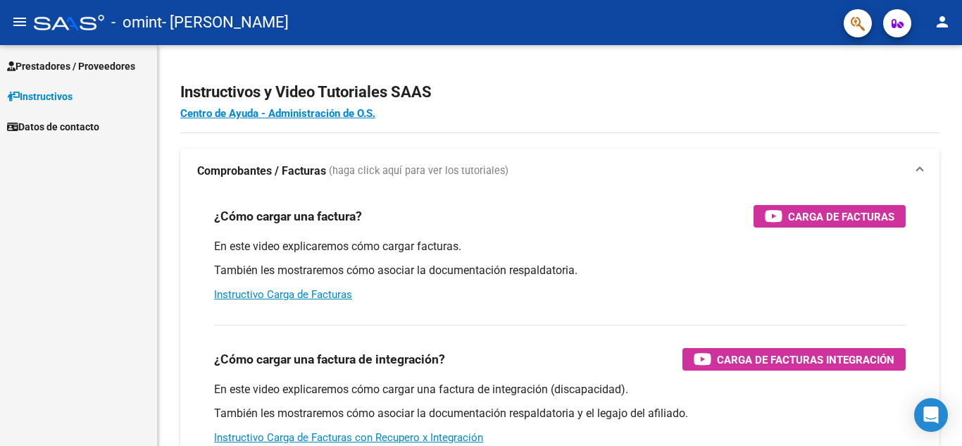
click at [59, 63] on span "Prestadores / Proveedores" at bounding box center [71, 66] width 128 height 16
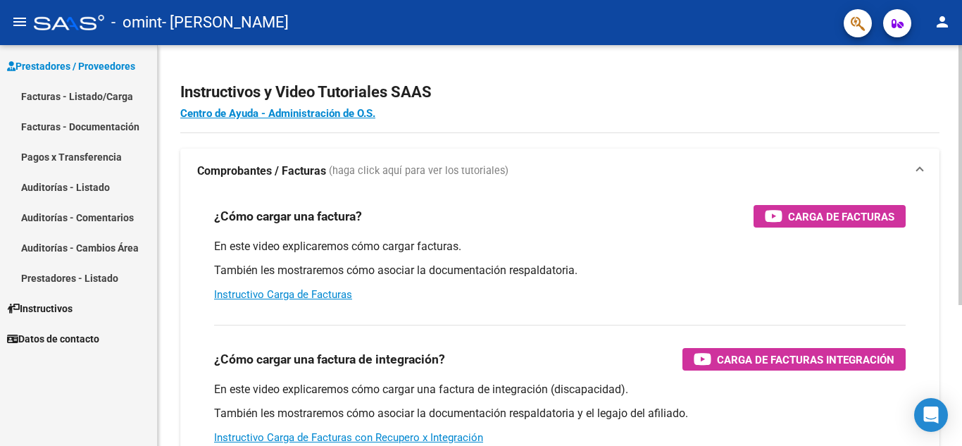
click at [949, 183] on div "Instructivos y Video Tutoriales SAAS Centro de Ayuda - Administración de O.S. C…" at bounding box center [562, 354] width 808 height 618
click at [962, 88] on div at bounding box center [961, 175] width 4 height 260
click at [957, 66] on div "Instructivos y Video Tutoriales SAAS Centro de Ayuda - Administración de O.S. C…" at bounding box center [562, 354] width 808 height 618
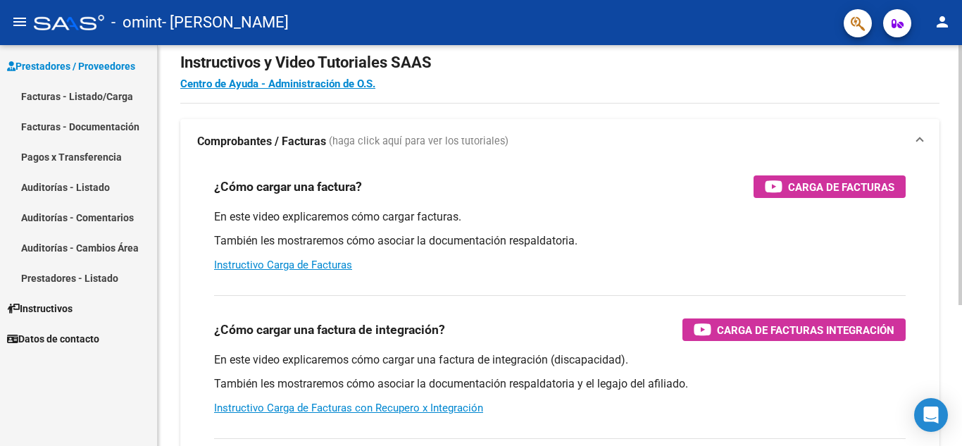
click at [962, 189] on div at bounding box center [961, 194] width 4 height 260
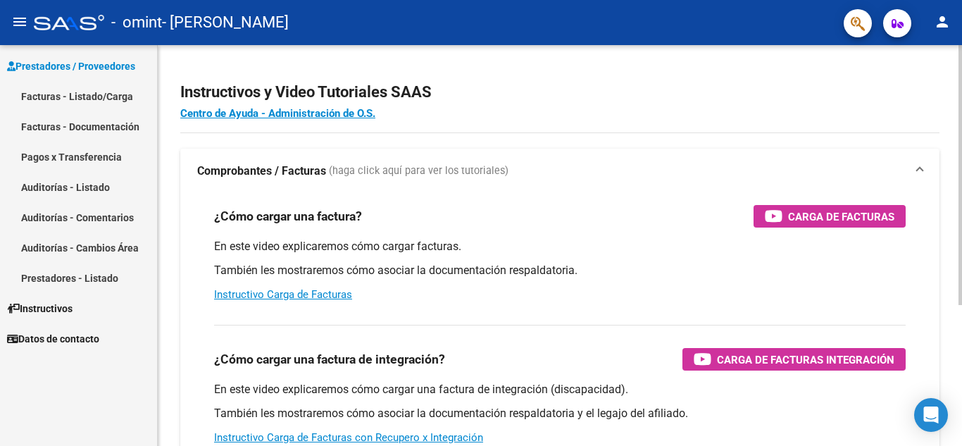
click at [954, 162] on div "Instructivos y Video Tutoriales SAAS Centro de Ayuda - Administración de O.S. C…" at bounding box center [562, 354] width 808 height 618
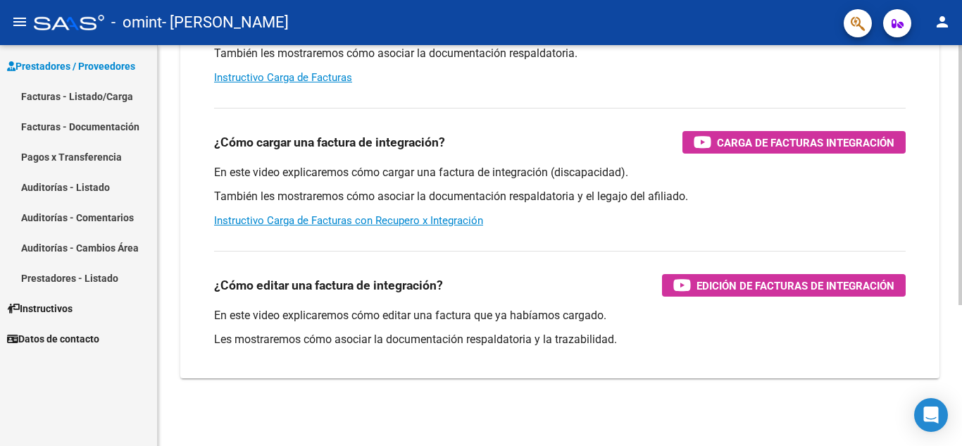
click at [962, 408] on div at bounding box center [961, 245] width 4 height 401
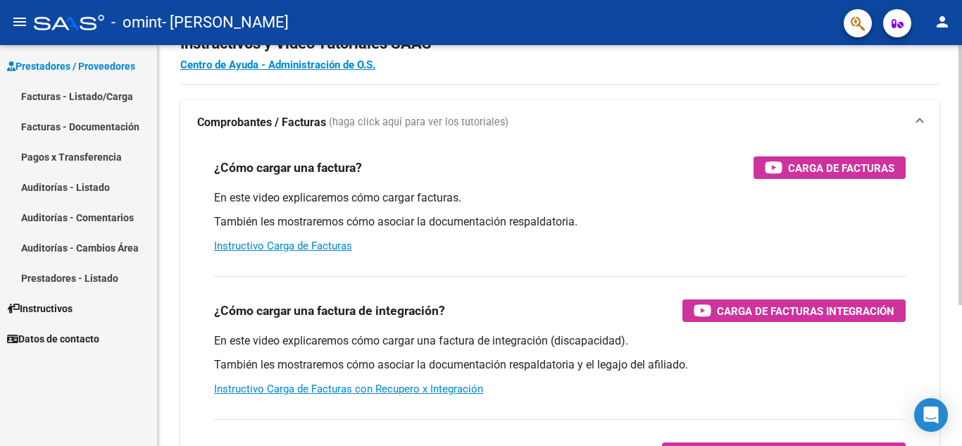
scroll to position [0, 0]
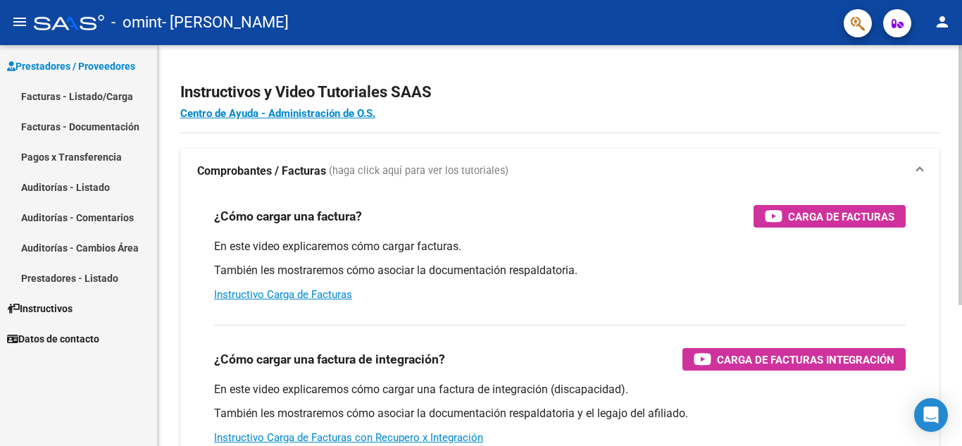
click at [962, 197] on div at bounding box center [961, 175] width 4 height 260
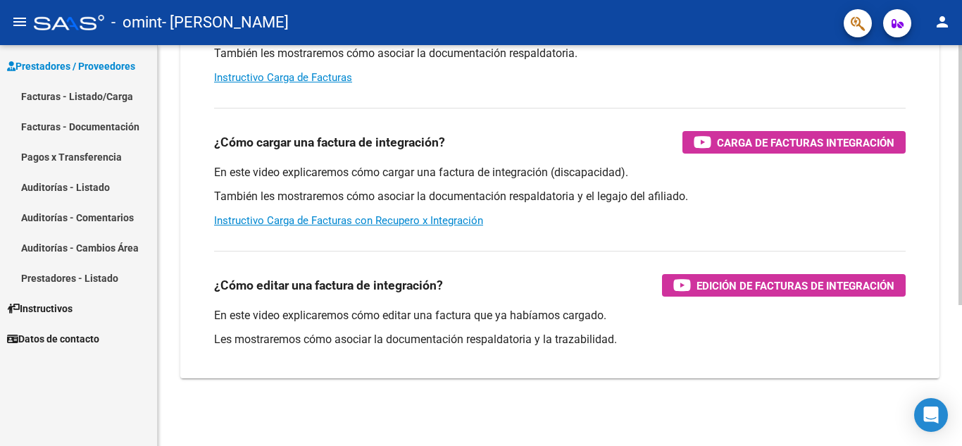
click at [962, 357] on div at bounding box center [961, 245] width 4 height 401
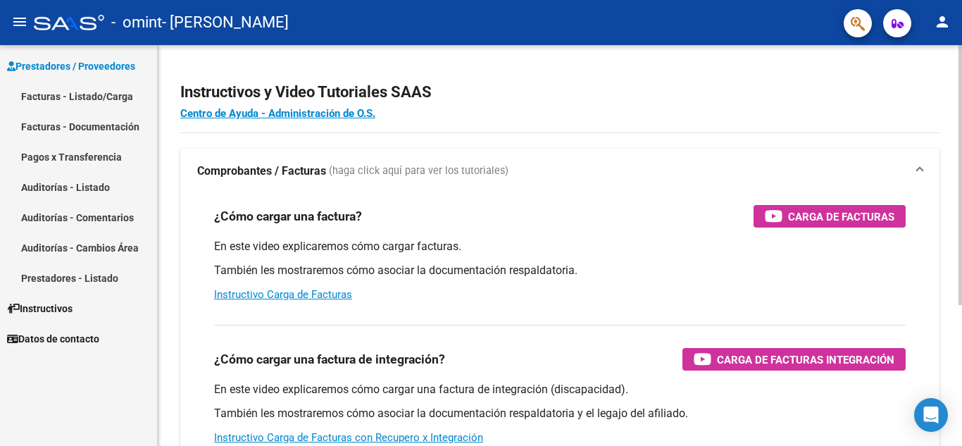
click at [962, 115] on div at bounding box center [961, 245] width 4 height 401
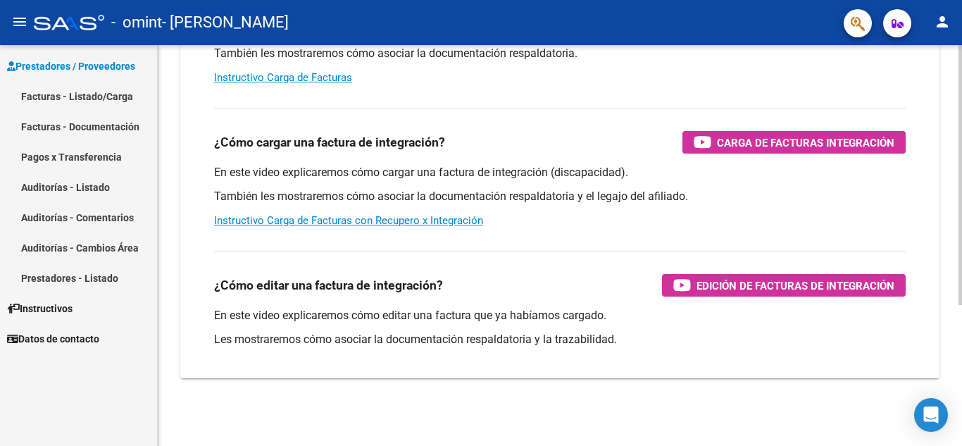
click at [962, 373] on div at bounding box center [961, 245] width 4 height 401
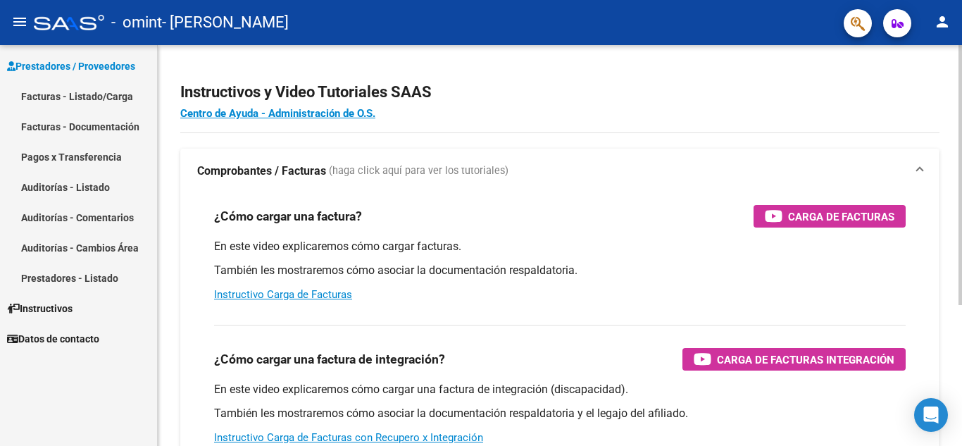
click at [962, 96] on div at bounding box center [961, 245] width 4 height 401
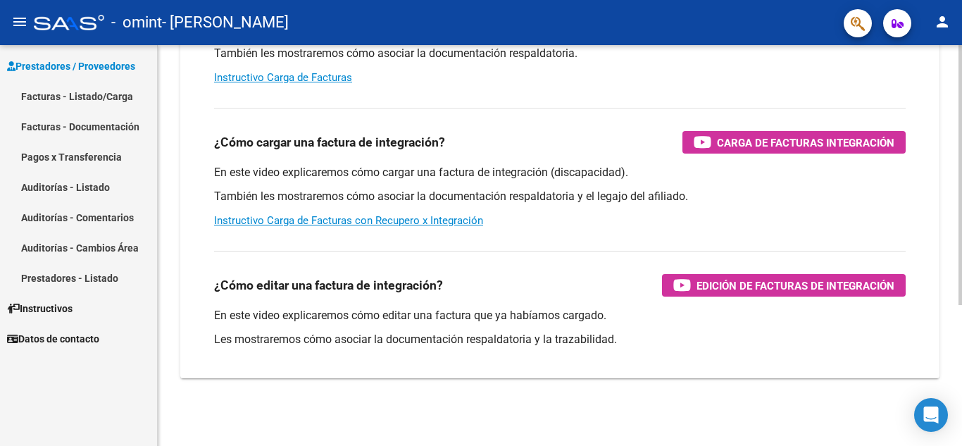
click at [962, 382] on div at bounding box center [961, 245] width 4 height 401
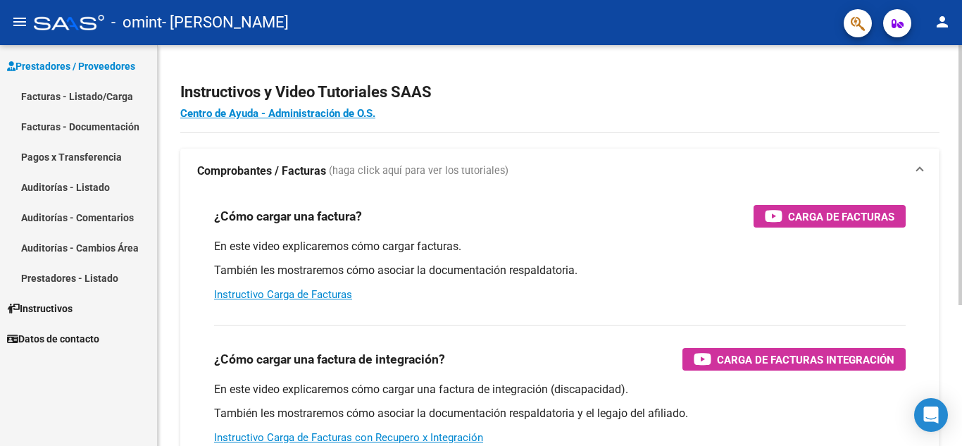
click at [962, 72] on div at bounding box center [961, 245] width 4 height 401
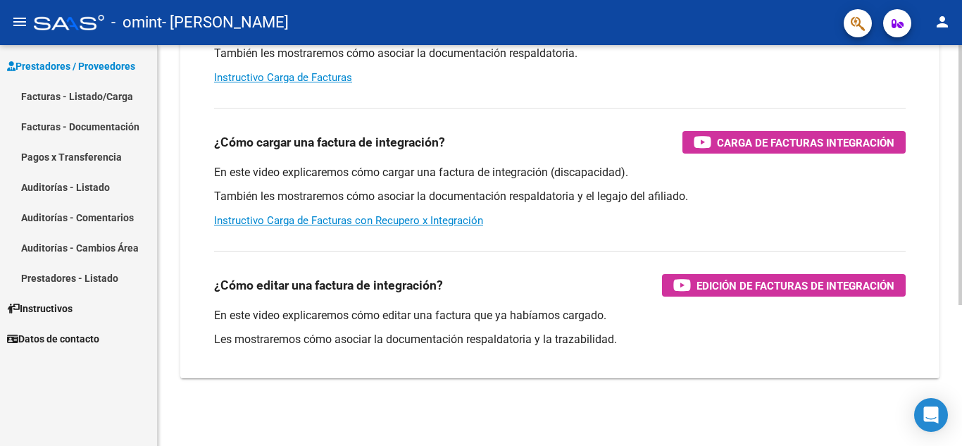
click at [962, 371] on div at bounding box center [961, 245] width 4 height 401
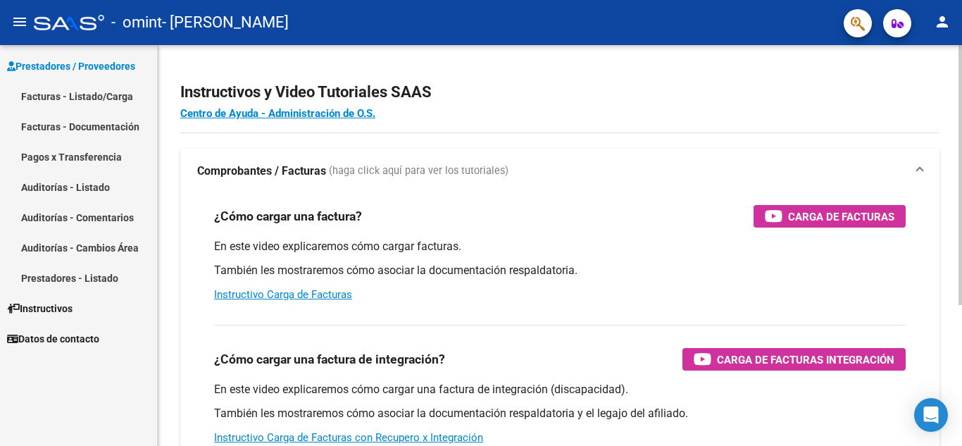
click at [962, 81] on div at bounding box center [961, 245] width 4 height 401
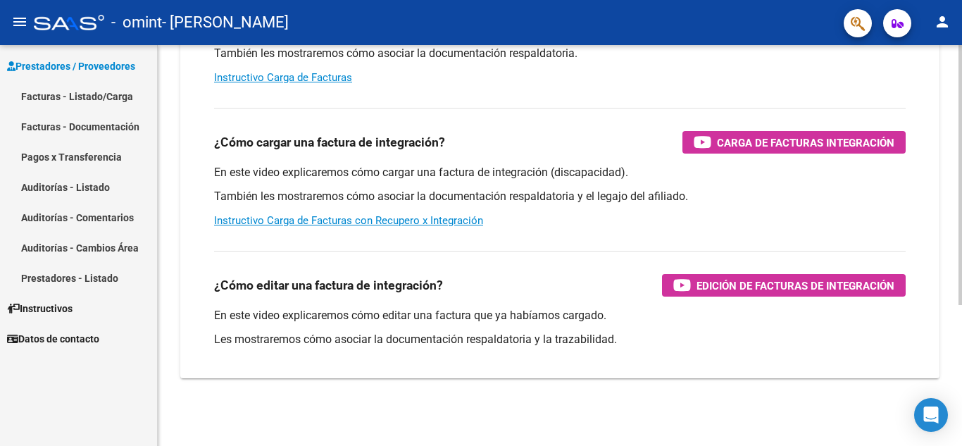
click at [962, 358] on div at bounding box center [961, 245] width 4 height 401
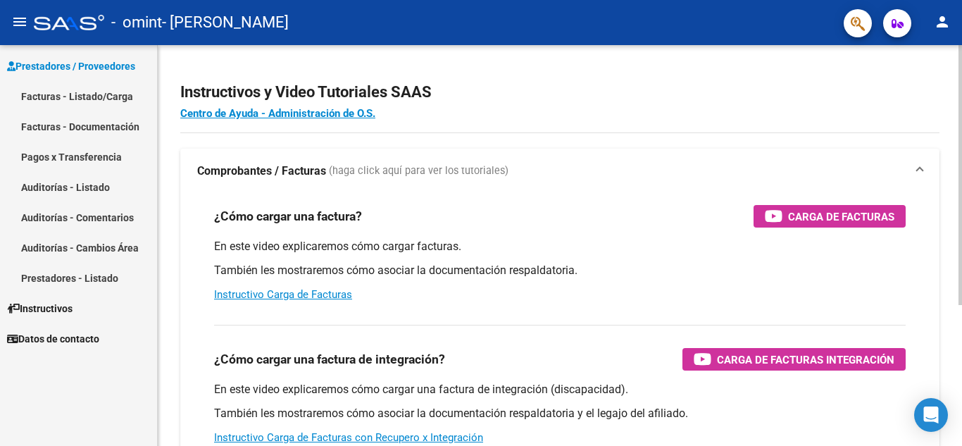
click at [962, 70] on div at bounding box center [961, 245] width 4 height 401
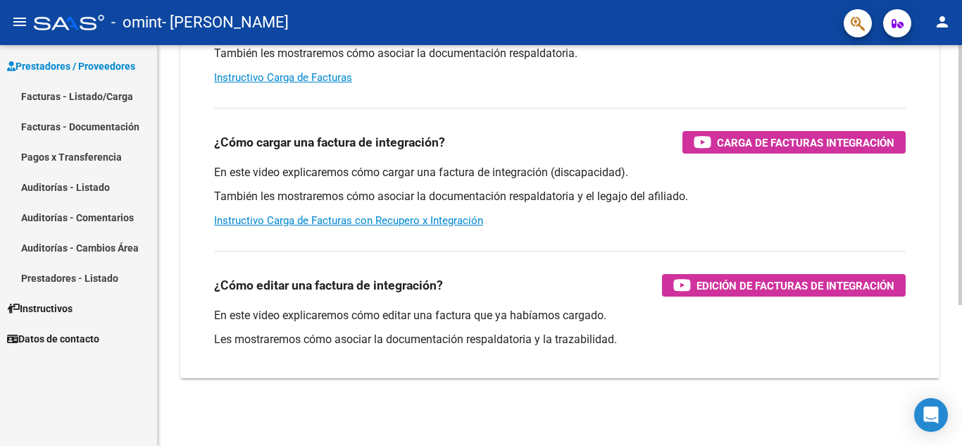
click at [962, 357] on div at bounding box center [961, 245] width 4 height 401
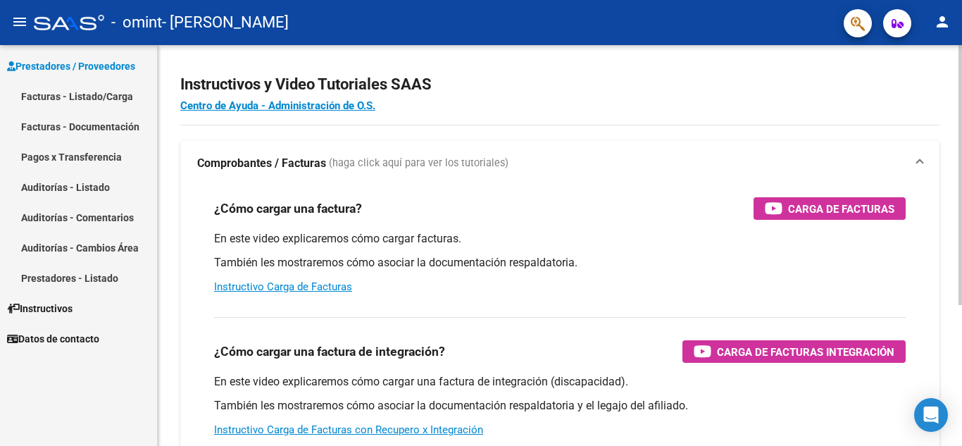
scroll to position [0, 0]
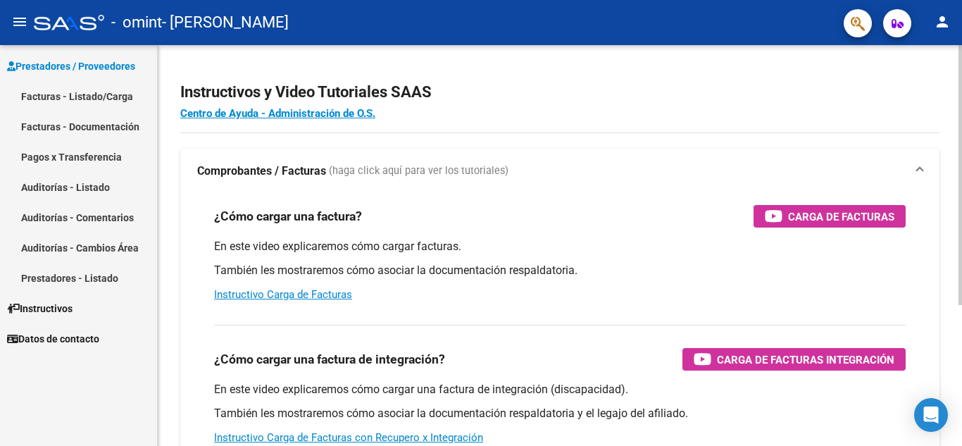
click at [962, 101] on div at bounding box center [961, 175] width 4 height 260
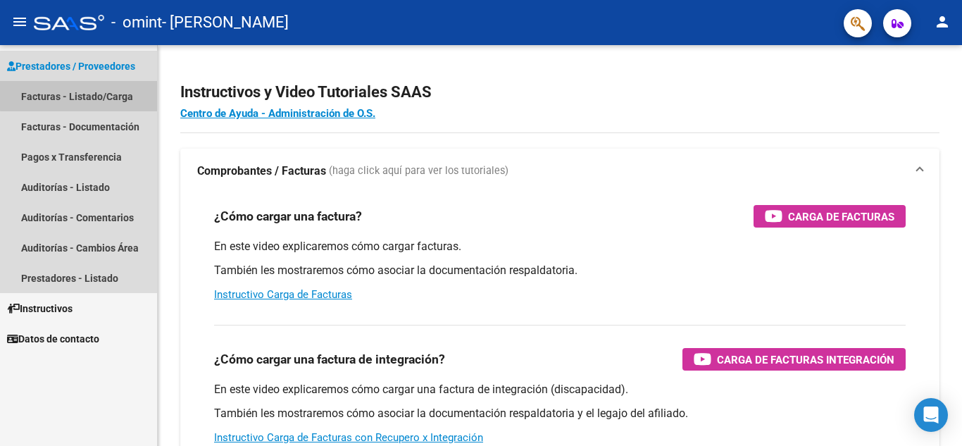
click at [82, 95] on link "Facturas - Listado/Carga" at bounding box center [78, 96] width 157 height 30
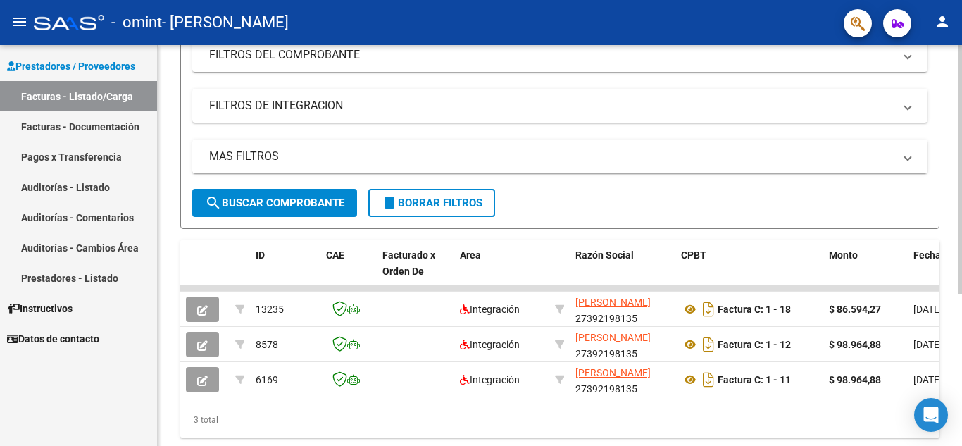
scroll to position [246, 0]
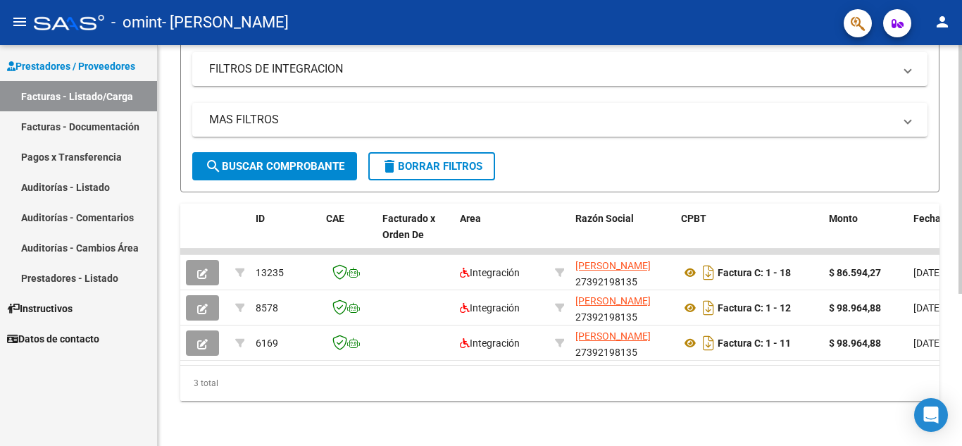
click at [962, 297] on div at bounding box center [961, 321] width 4 height 249
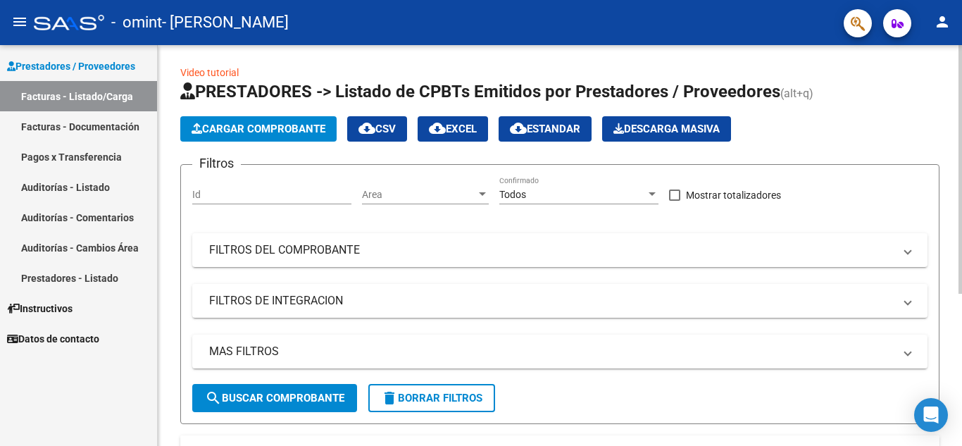
click at [962, 120] on div at bounding box center [961, 171] width 4 height 249
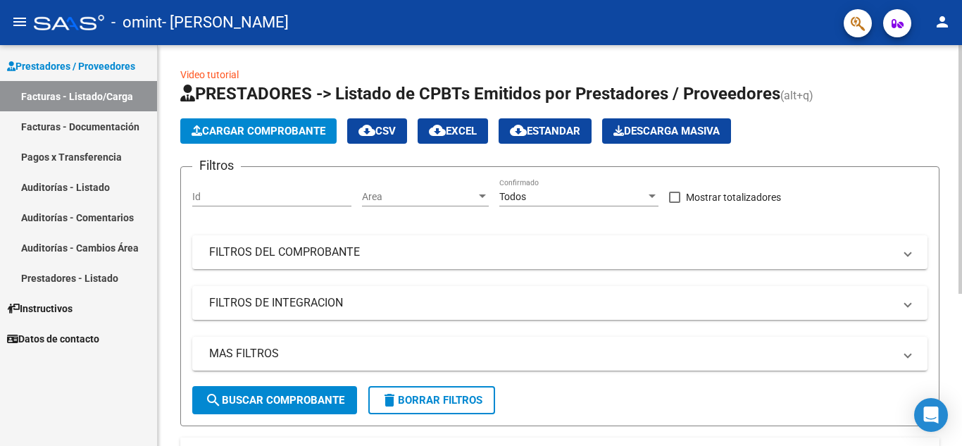
click at [218, 69] on link "Video tutorial" at bounding box center [209, 74] width 58 height 11
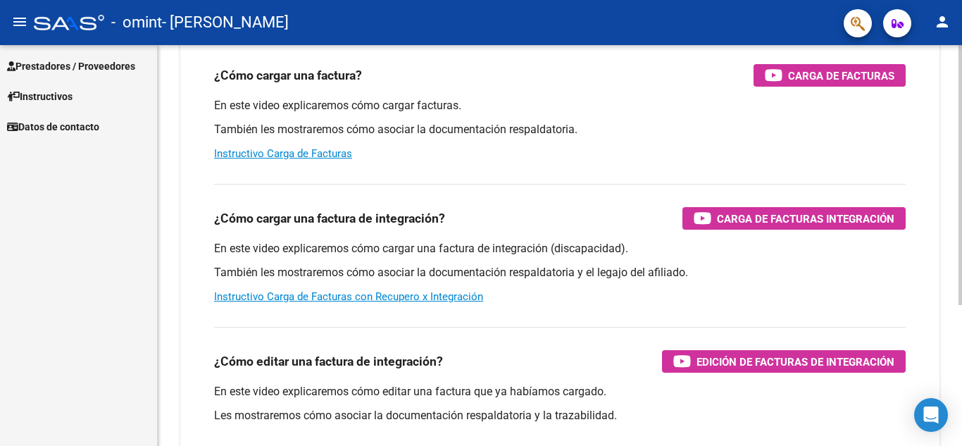
scroll to position [217, 0]
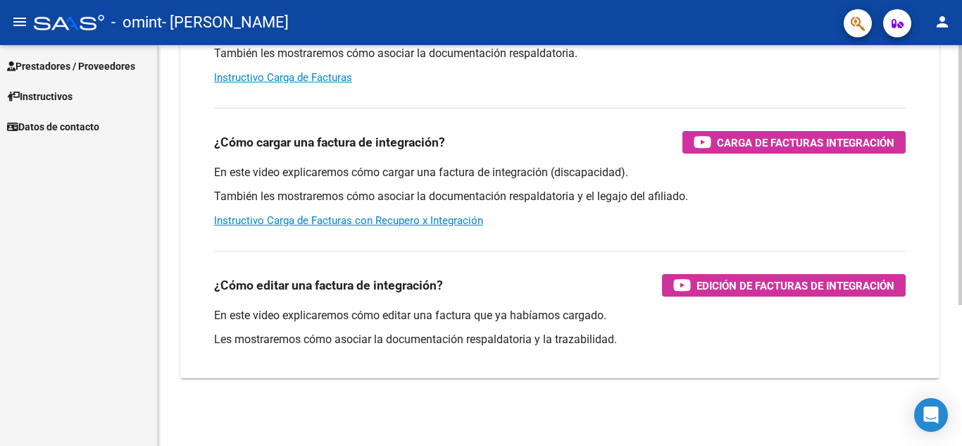
click at [961, 368] on div at bounding box center [961, 316] width 4 height 260
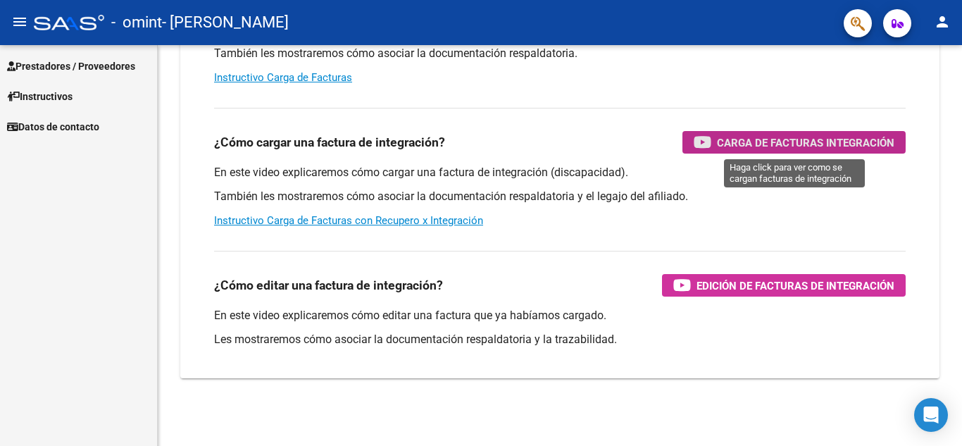
click at [784, 140] on span "Carga de Facturas Integración" at bounding box center [806, 143] width 178 height 18
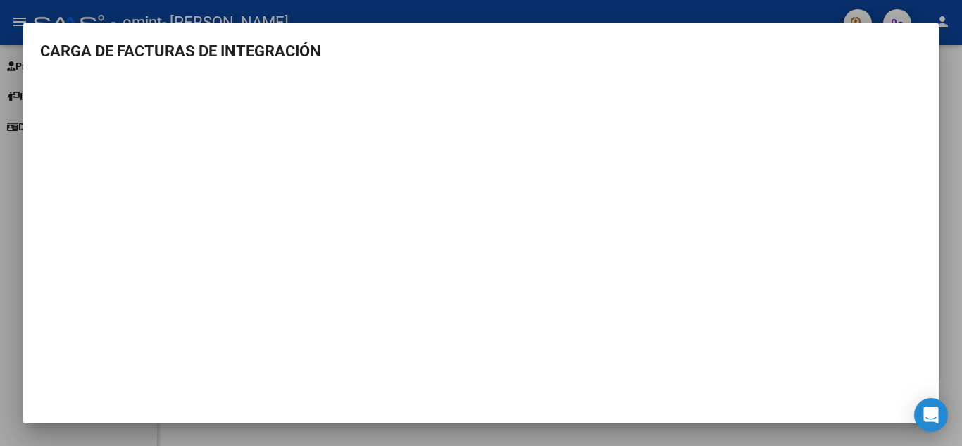
click at [952, 71] on div at bounding box center [481, 223] width 962 height 446
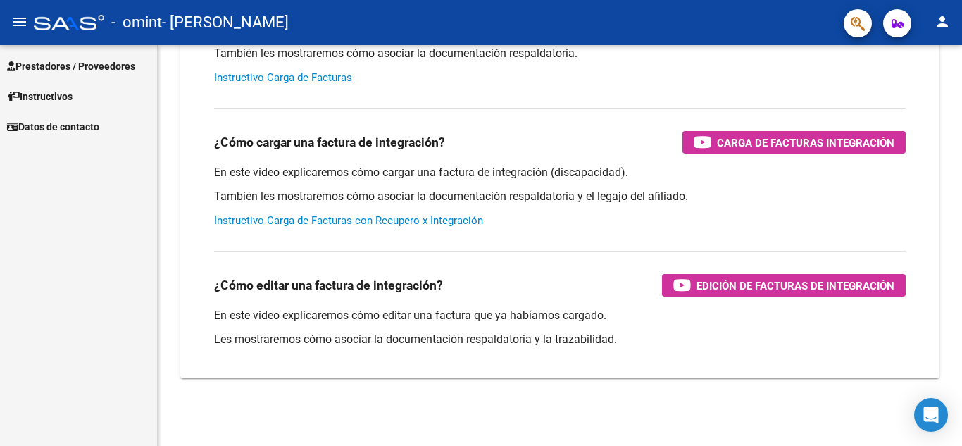
click at [952, 71] on div "Instructivos y Video Tutoriales SAAS Centro de Ayuda - Administración de O.S. C…" at bounding box center [560, 137] width 805 height 618
click at [99, 57] on link "Prestadores / Proveedores" at bounding box center [78, 66] width 157 height 30
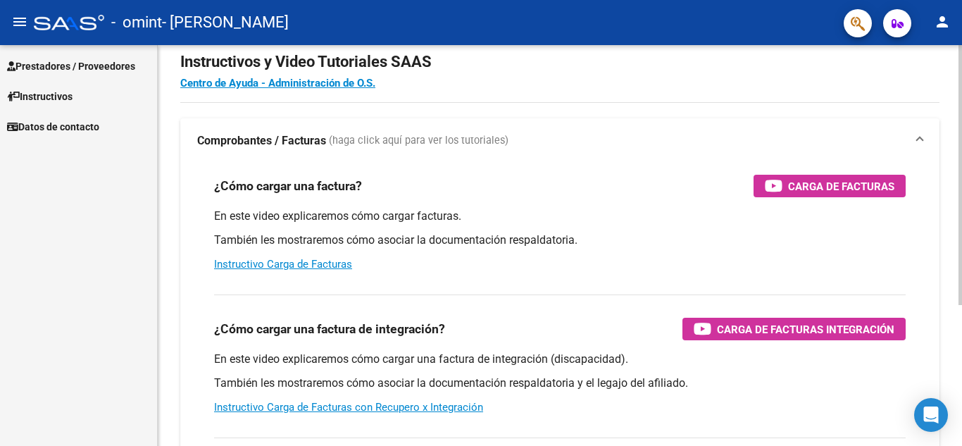
scroll to position [17, 0]
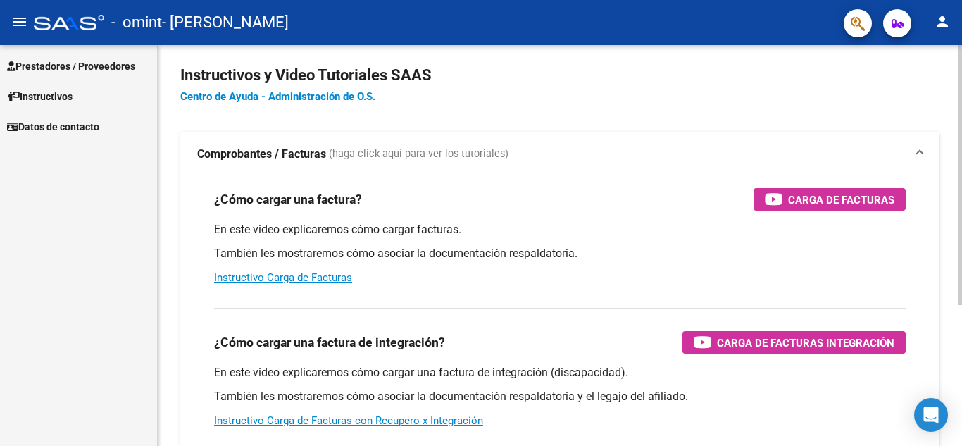
click at [960, 63] on div at bounding box center [961, 186] width 4 height 260
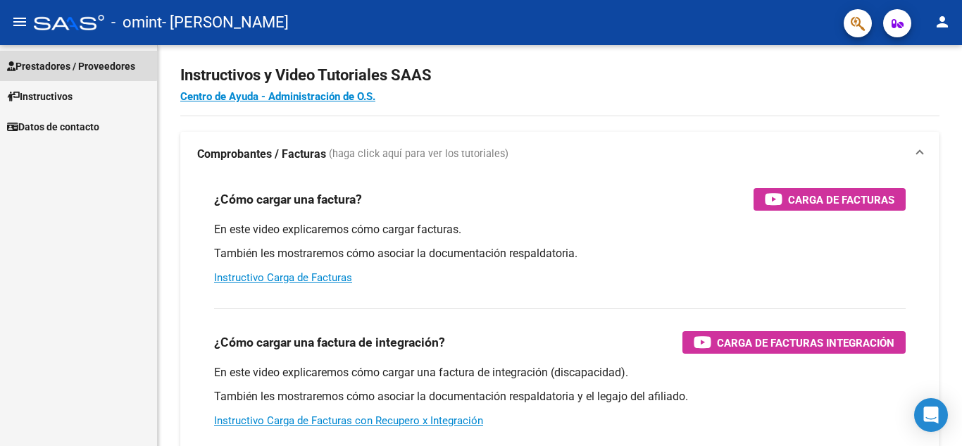
click at [69, 64] on span "Prestadores / Proveedores" at bounding box center [71, 66] width 128 height 16
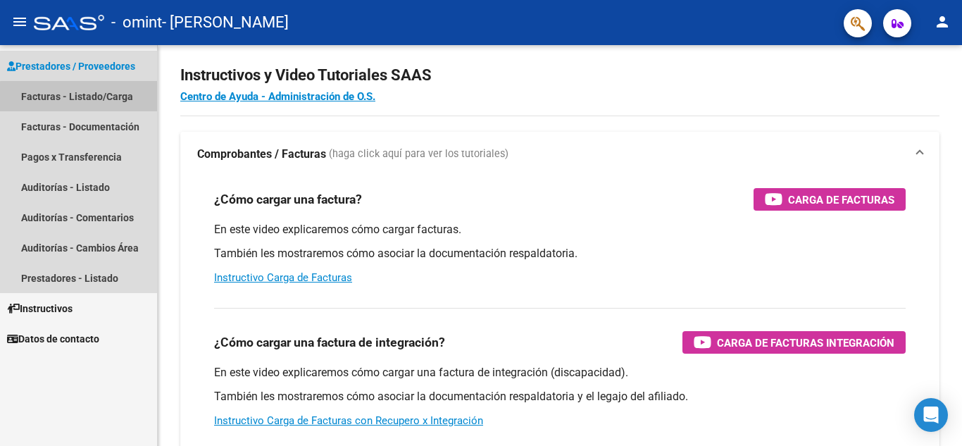
click at [85, 97] on link "Facturas - Listado/Carga" at bounding box center [78, 96] width 157 height 30
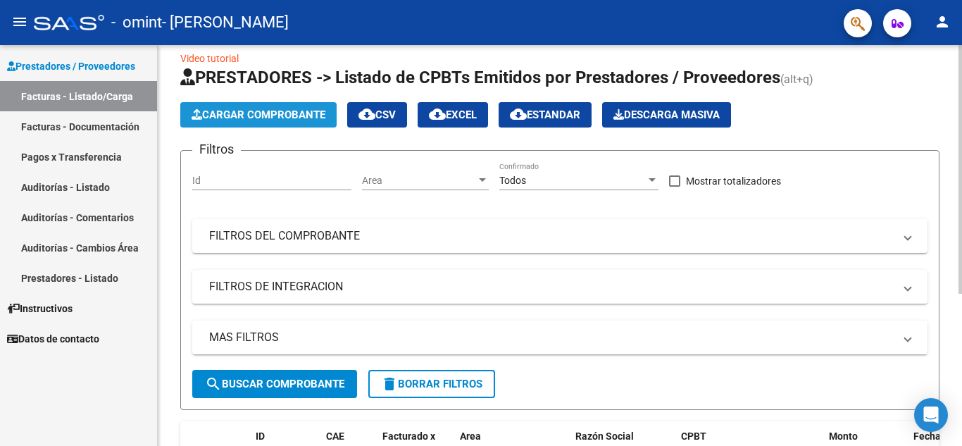
click at [248, 113] on span "Cargar Comprobante" at bounding box center [259, 115] width 134 height 13
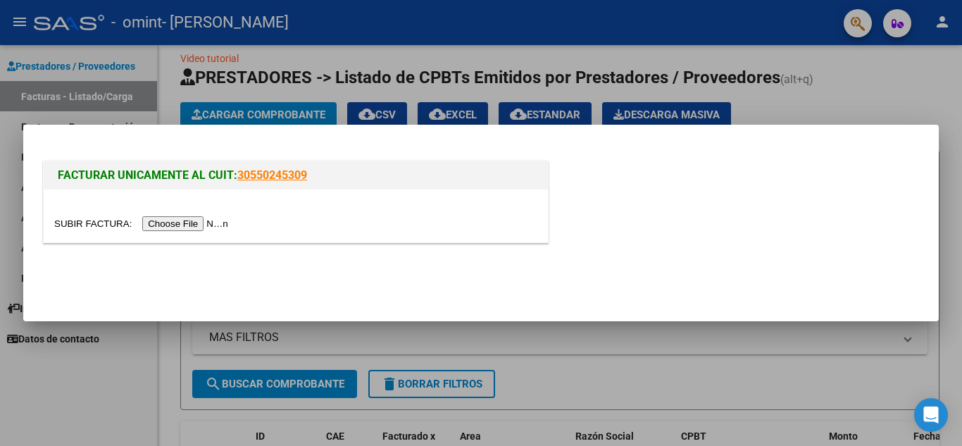
click at [161, 221] on input "file" at bounding box center [143, 223] width 178 height 15
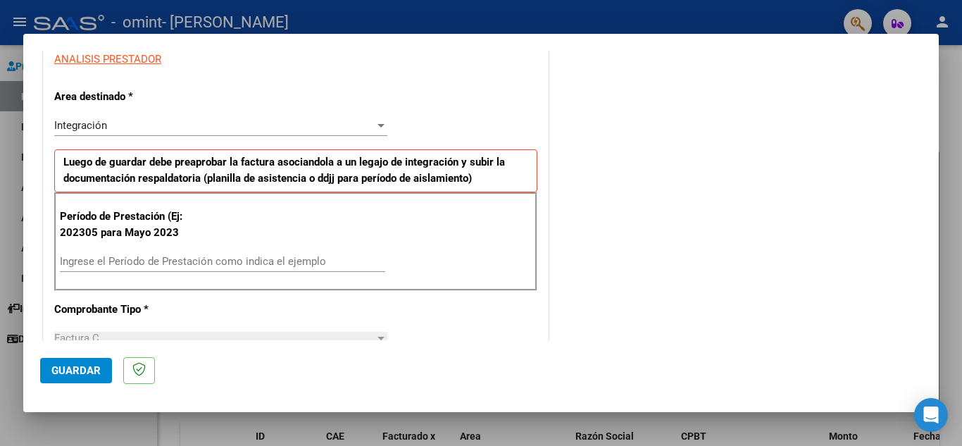
scroll to position [306, 0]
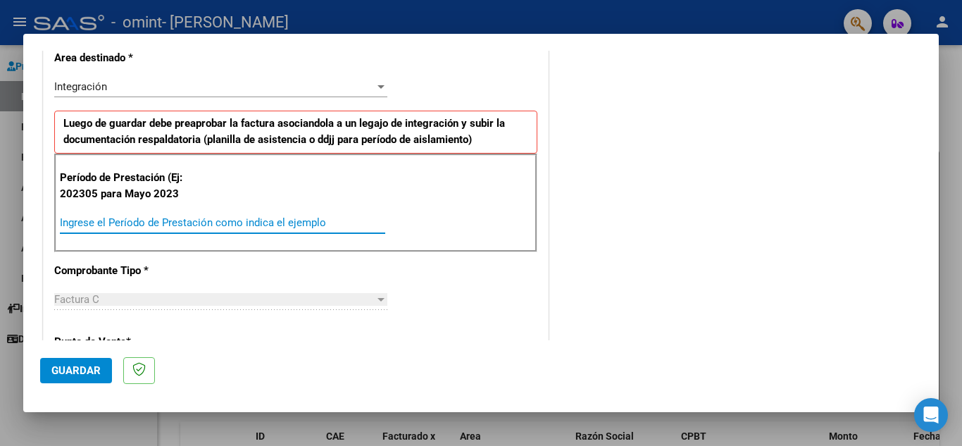
click at [194, 221] on input "Ingrese el Período de Prestación como indica el ejemplo" at bounding box center [223, 222] width 326 height 13
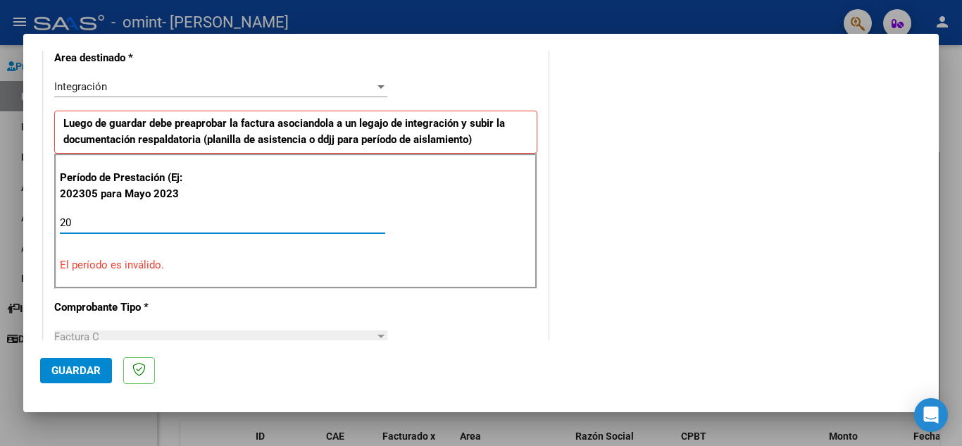
type input "2"
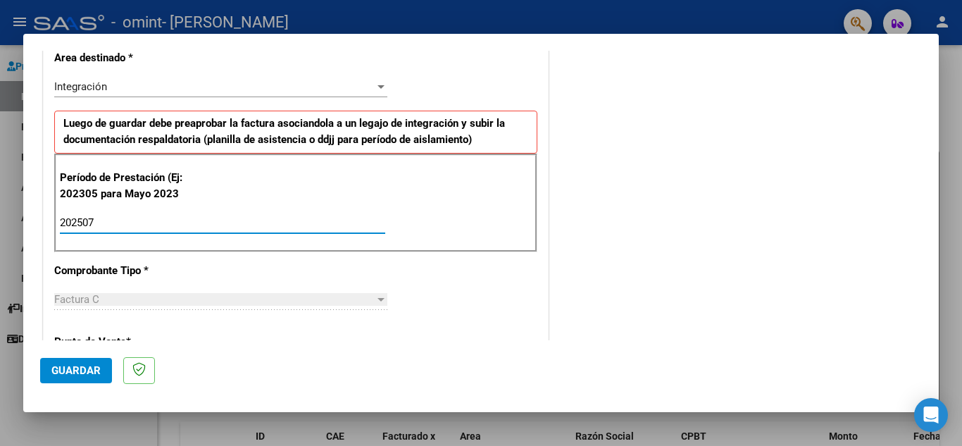
type input "202507"
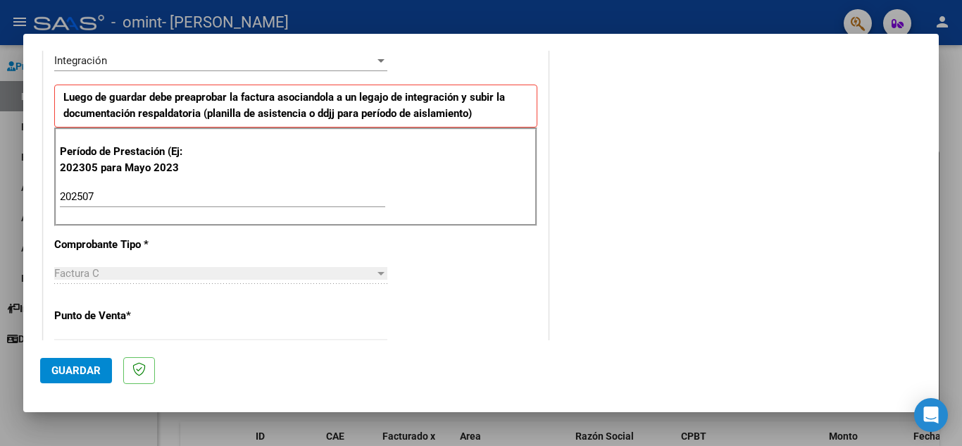
scroll to position [304, 0]
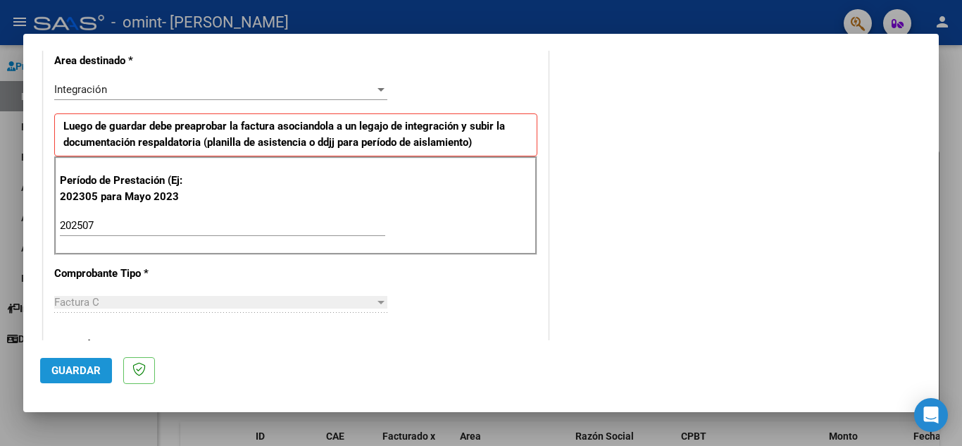
click at [73, 366] on span "Guardar" at bounding box center [75, 370] width 49 height 13
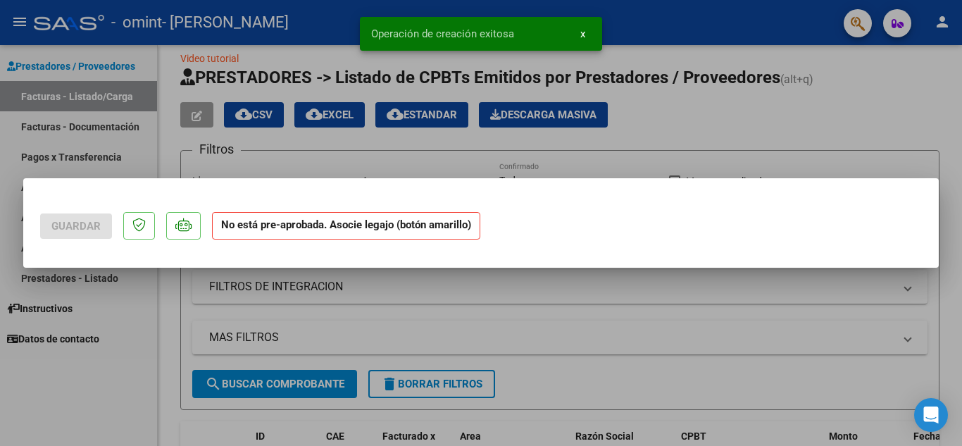
scroll to position [0, 0]
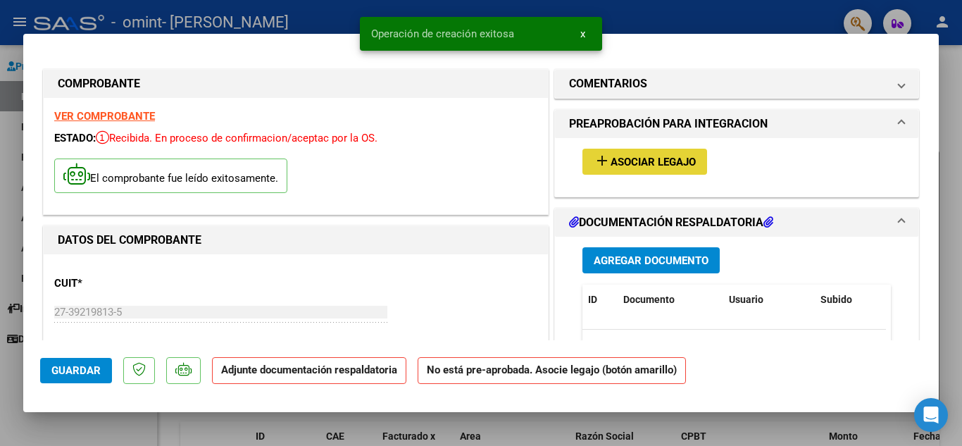
click at [649, 159] on span "Asociar Legajo" at bounding box center [653, 162] width 85 height 13
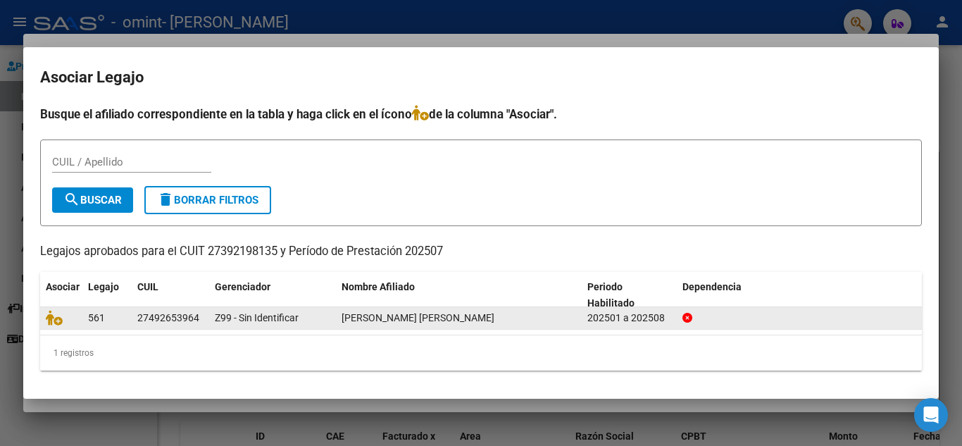
click at [410, 316] on span "[PERSON_NAME] [PERSON_NAME]" at bounding box center [418, 317] width 153 height 11
click at [56, 321] on icon at bounding box center [54, 318] width 17 height 16
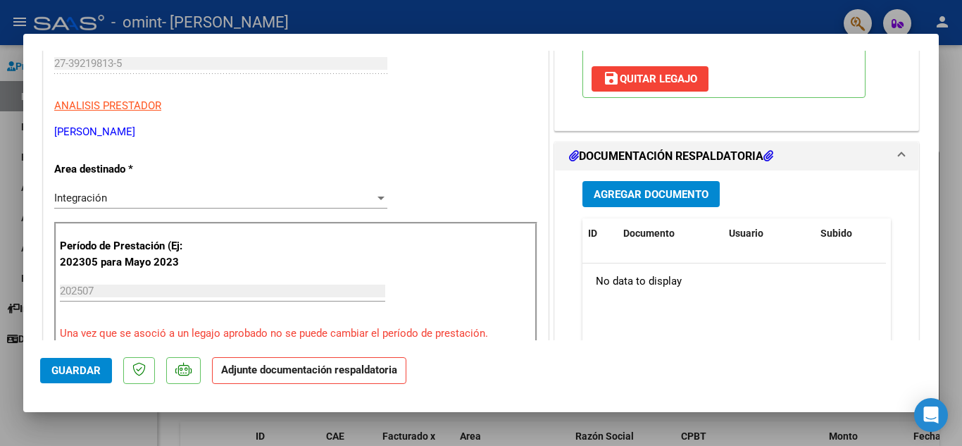
scroll to position [252, 0]
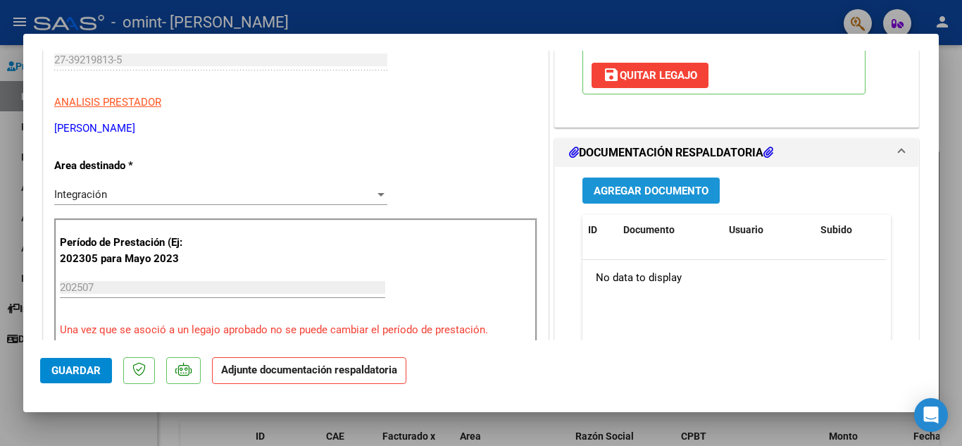
click at [692, 182] on button "Agregar Documento" at bounding box center [651, 191] width 137 height 26
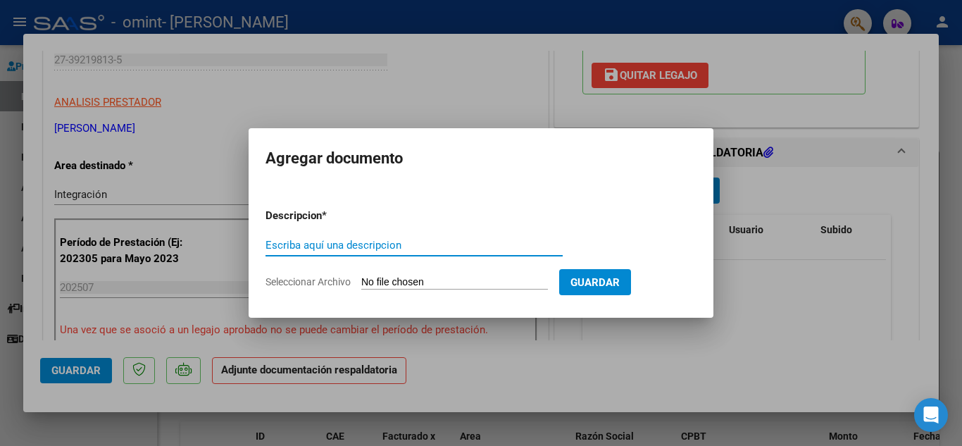
click at [365, 245] on input "Escriba aquí una descripcion" at bounding box center [414, 245] width 297 height 13
type input "Planilla de asistencia"
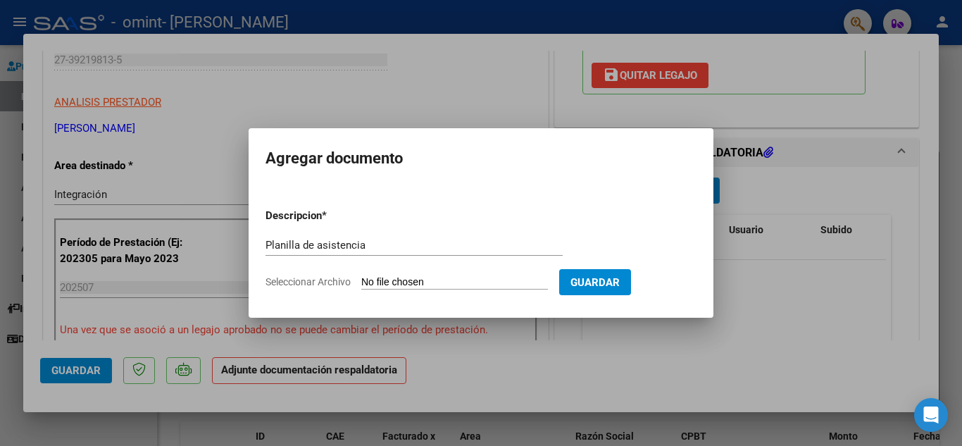
click at [307, 278] on span "Seleccionar Archivo" at bounding box center [308, 281] width 85 height 11
click at [361, 278] on input "Seleccionar Archivo" at bounding box center [454, 282] width 187 height 13
type input "C:\fakepath\[PERSON_NAME] .pdf"
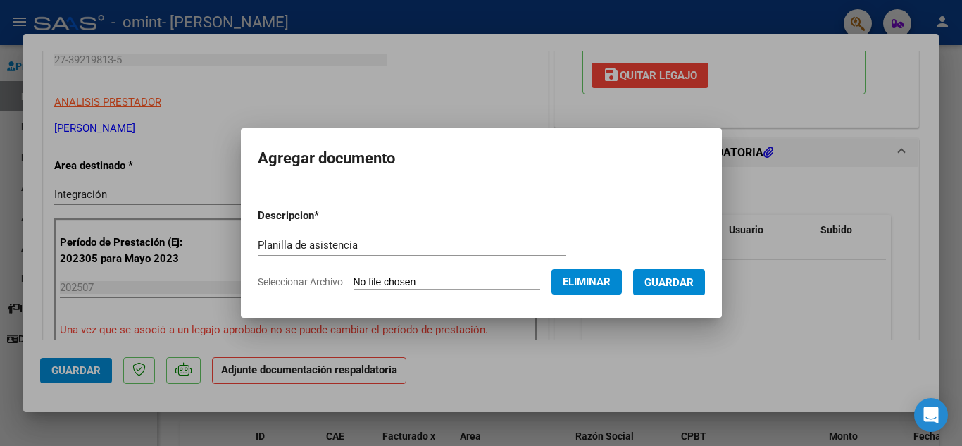
click at [690, 283] on span "Guardar" at bounding box center [669, 282] width 49 height 13
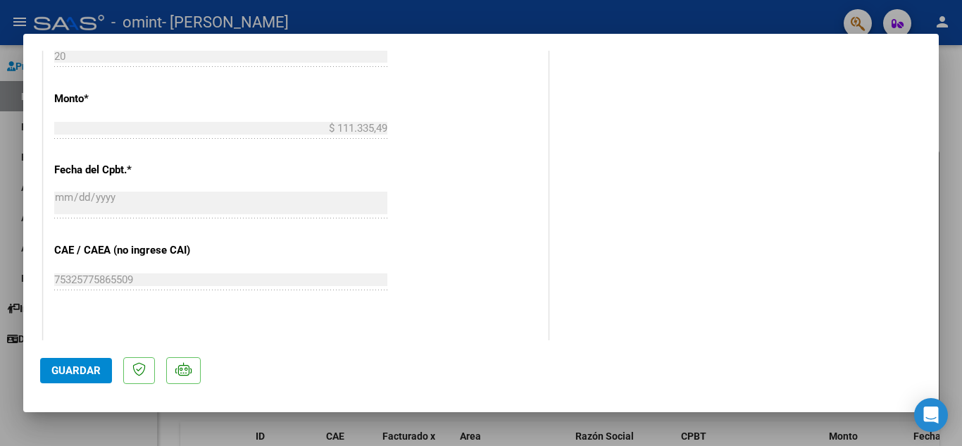
scroll to position [830, 0]
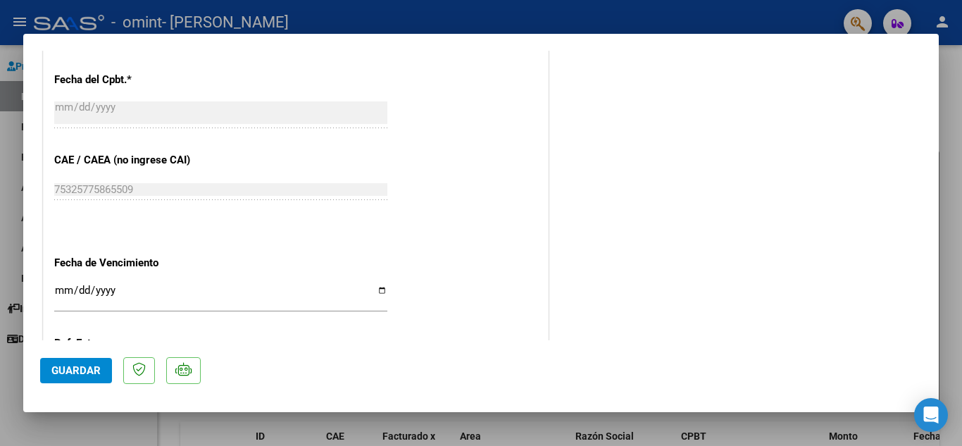
click at [70, 368] on span "Guardar" at bounding box center [75, 370] width 49 height 13
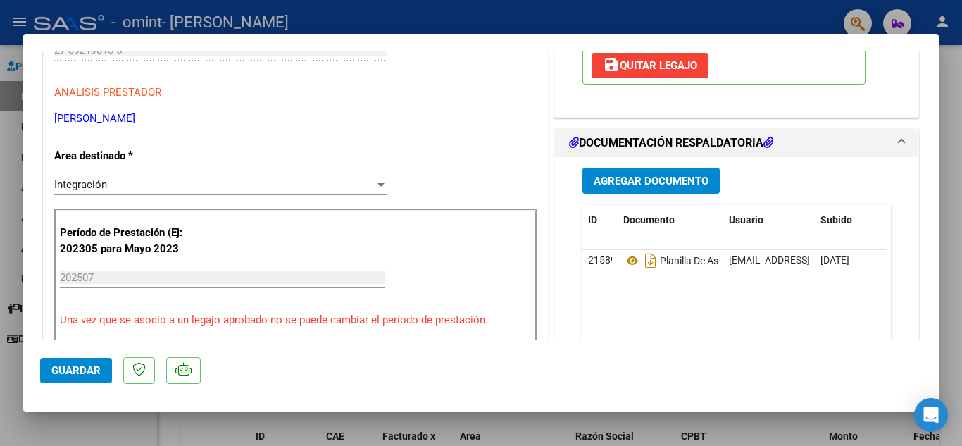
scroll to position [0, 0]
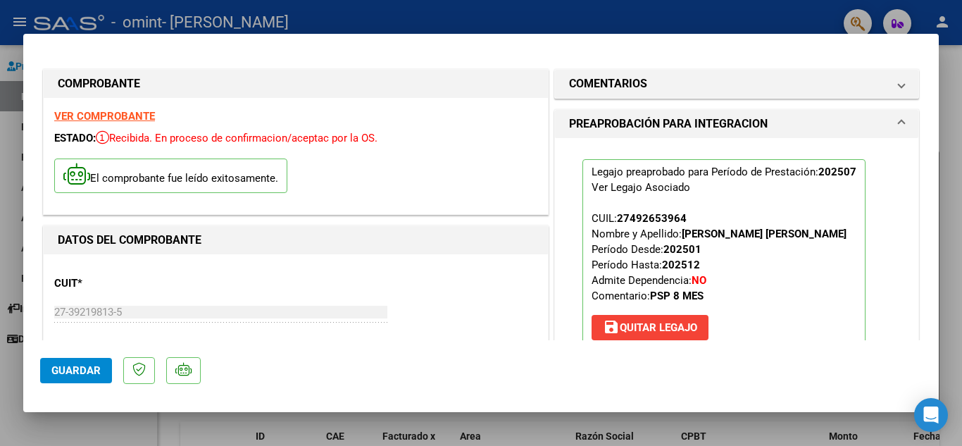
click at [801, 20] on div at bounding box center [481, 223] width 962 height 446
type input "$ 0,00"
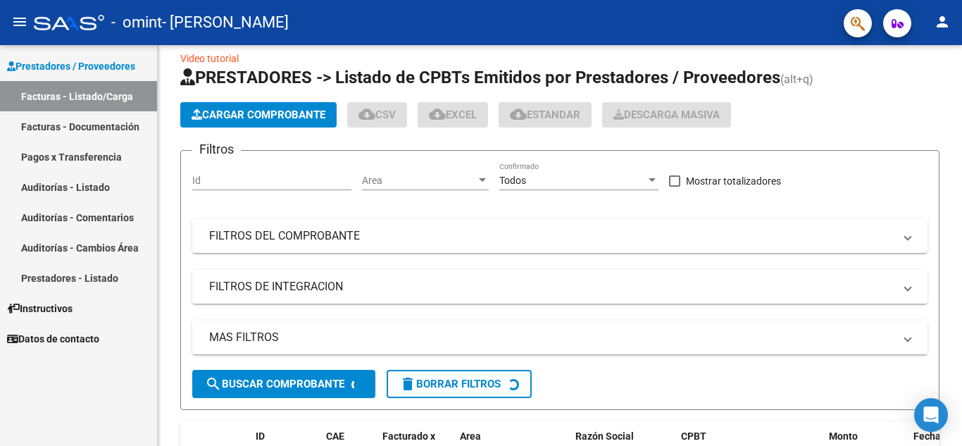
click at [801, 20] on div "- [PERSON_NAME]" at bounding box center [433, 22] width 799 height 31
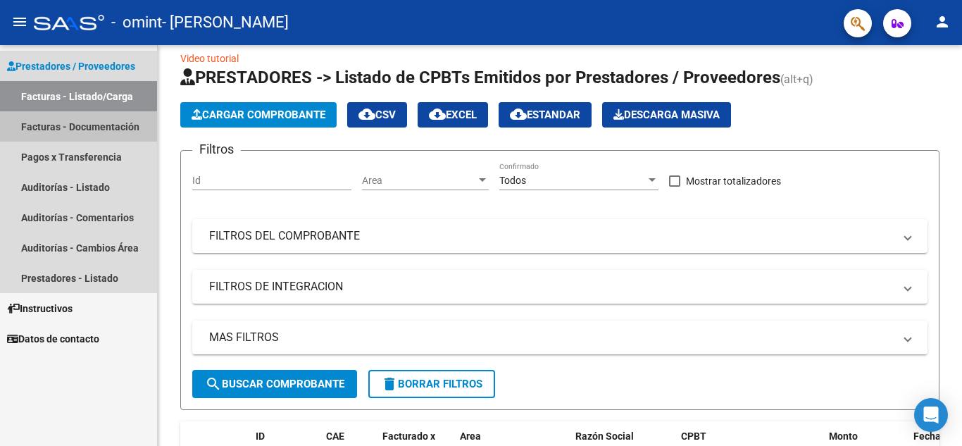
click at [68, 126] on link "Facturas - Documentación" at bounding box center [78, 126] width 157 height 30
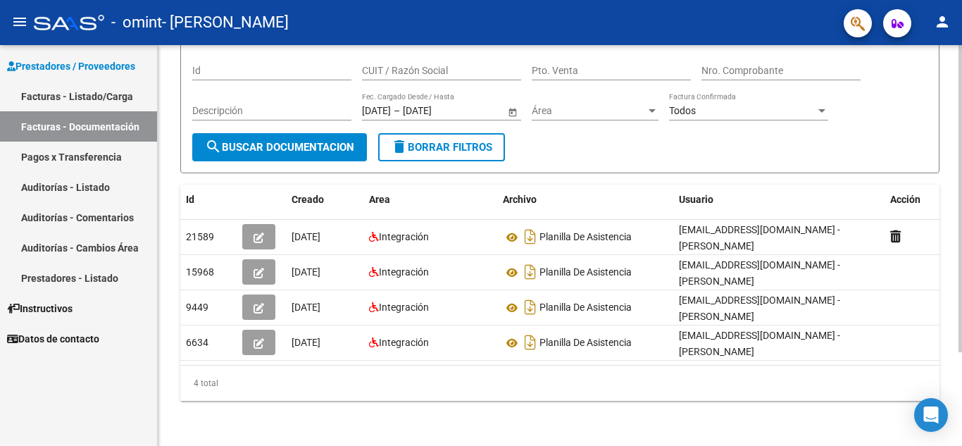
scroll to position [112, 0]
click at [961, 256] on div at bounding box center [961, 292] width 4 height 307
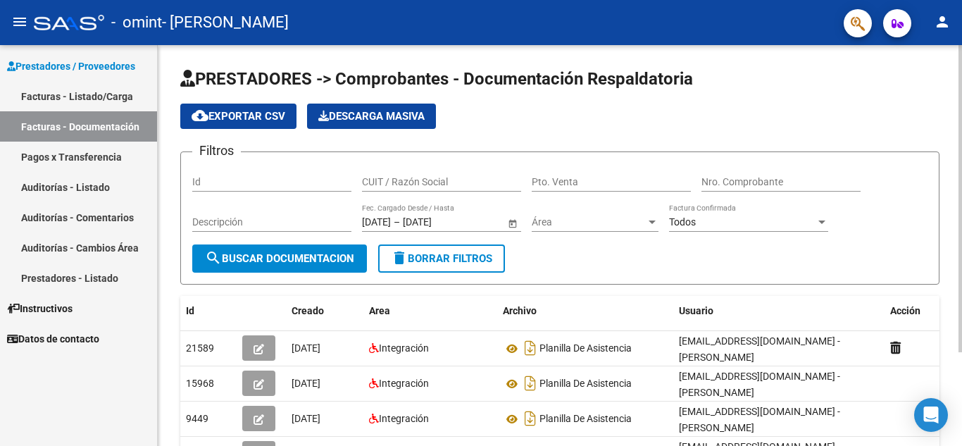
click at [961, 75] on div at bounding box center [961, 245] width 4 height 401
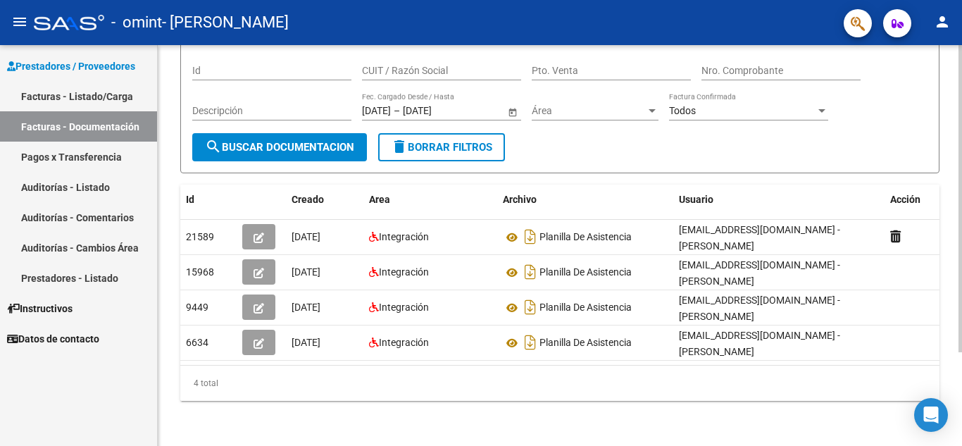
click at [962, 392] on div at bounding box center [961, 245] width 4 height 401
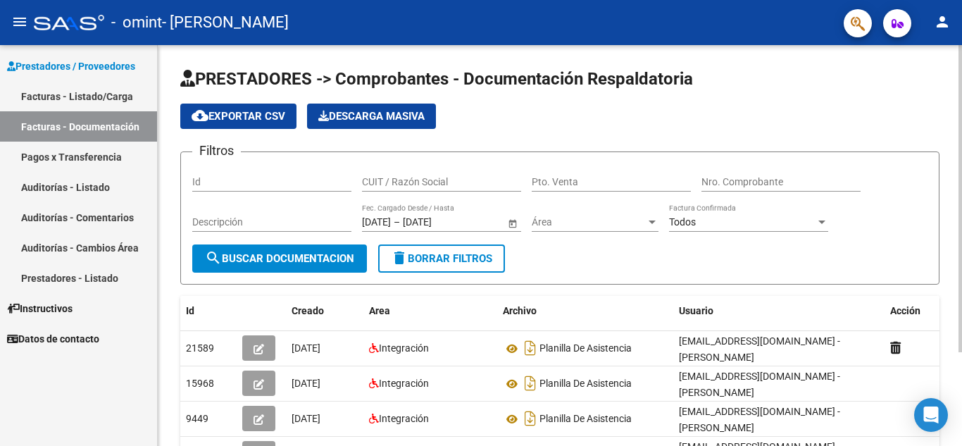
click at [962, 70] on div at bounding box center [961, 245] width 4 height 401
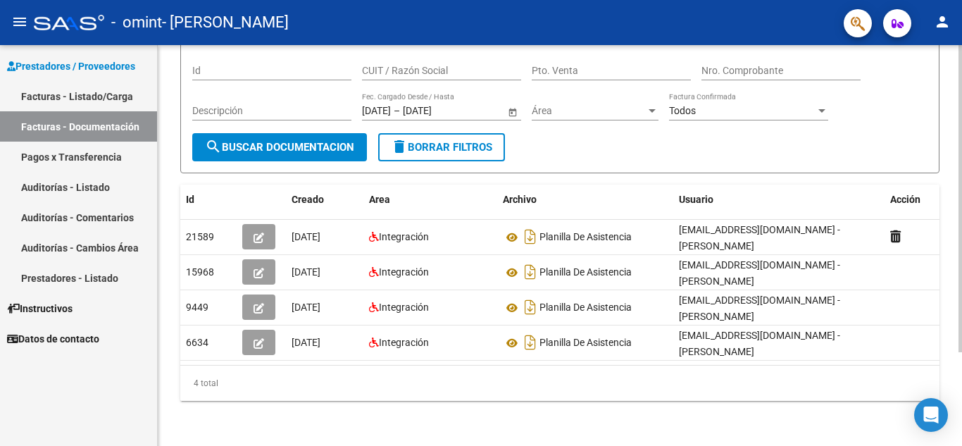
click at [961, 391] on div at bounding box center [961, 245] width 4 height 401
